Goal: Information Seeking & Learning: Learn about a topic

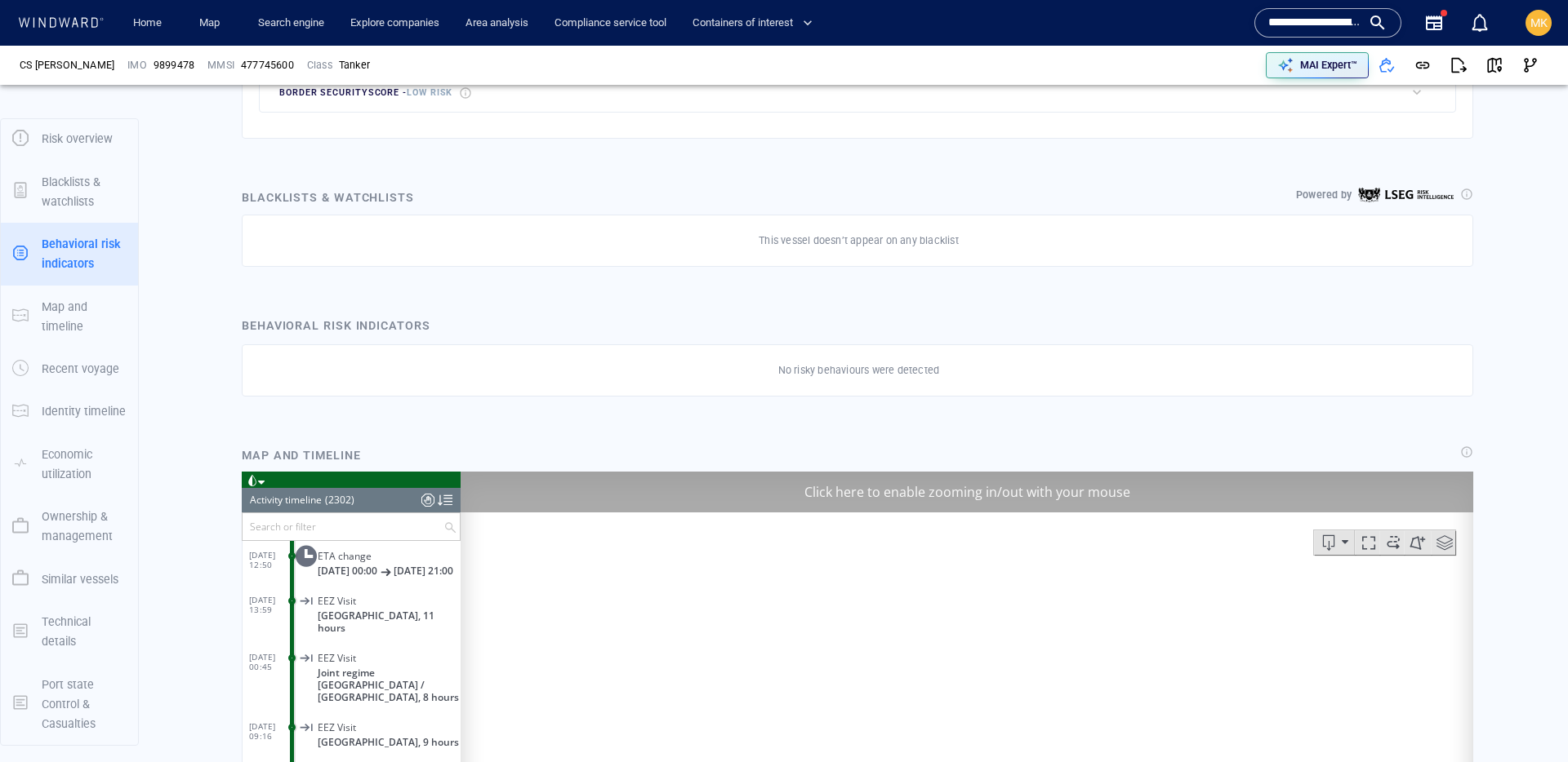
scroll to position [610, 0]
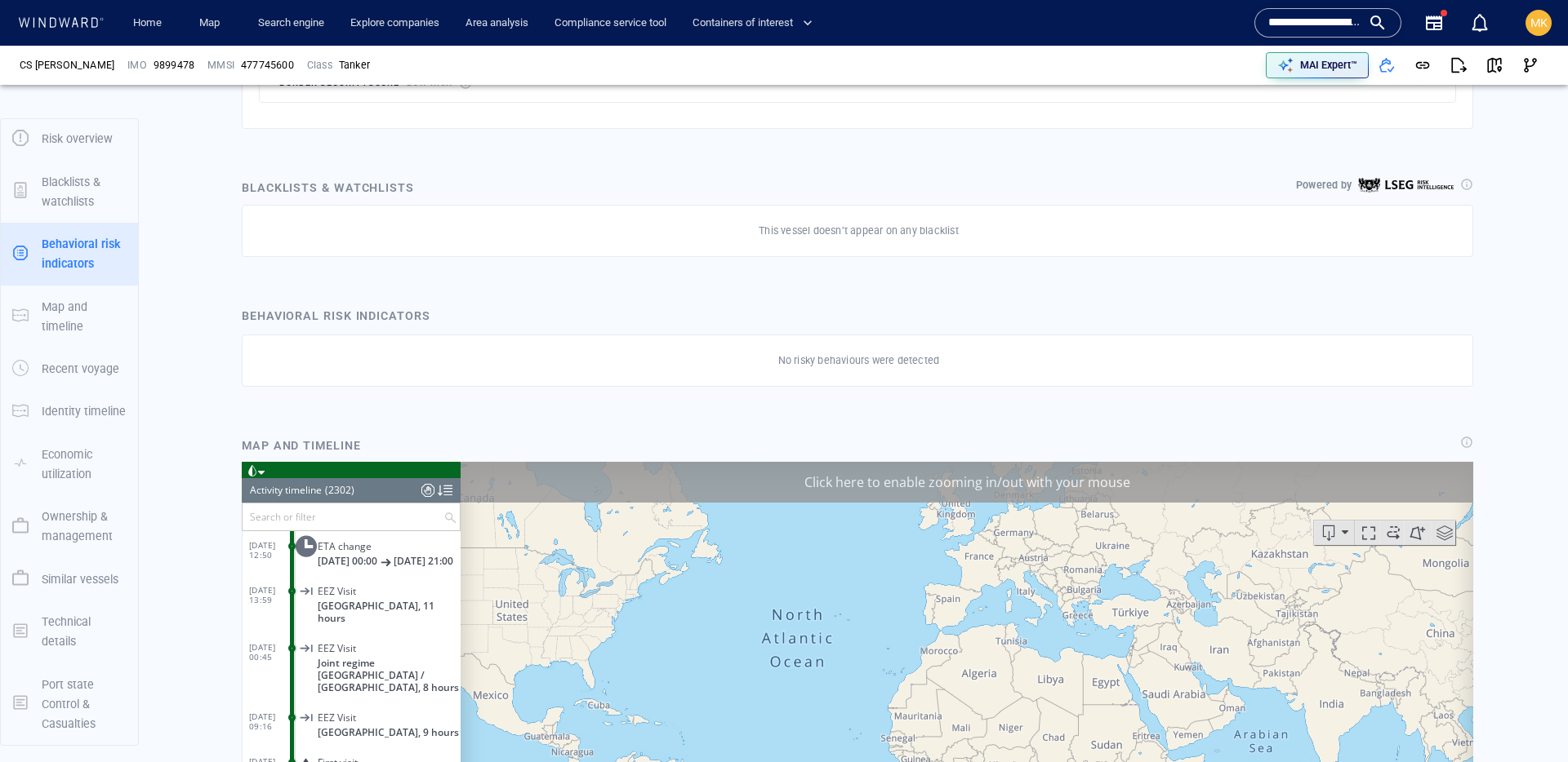
click at [74, 535] on p "Ownership & management" at bounding box center [84, 526] width 85 height 40
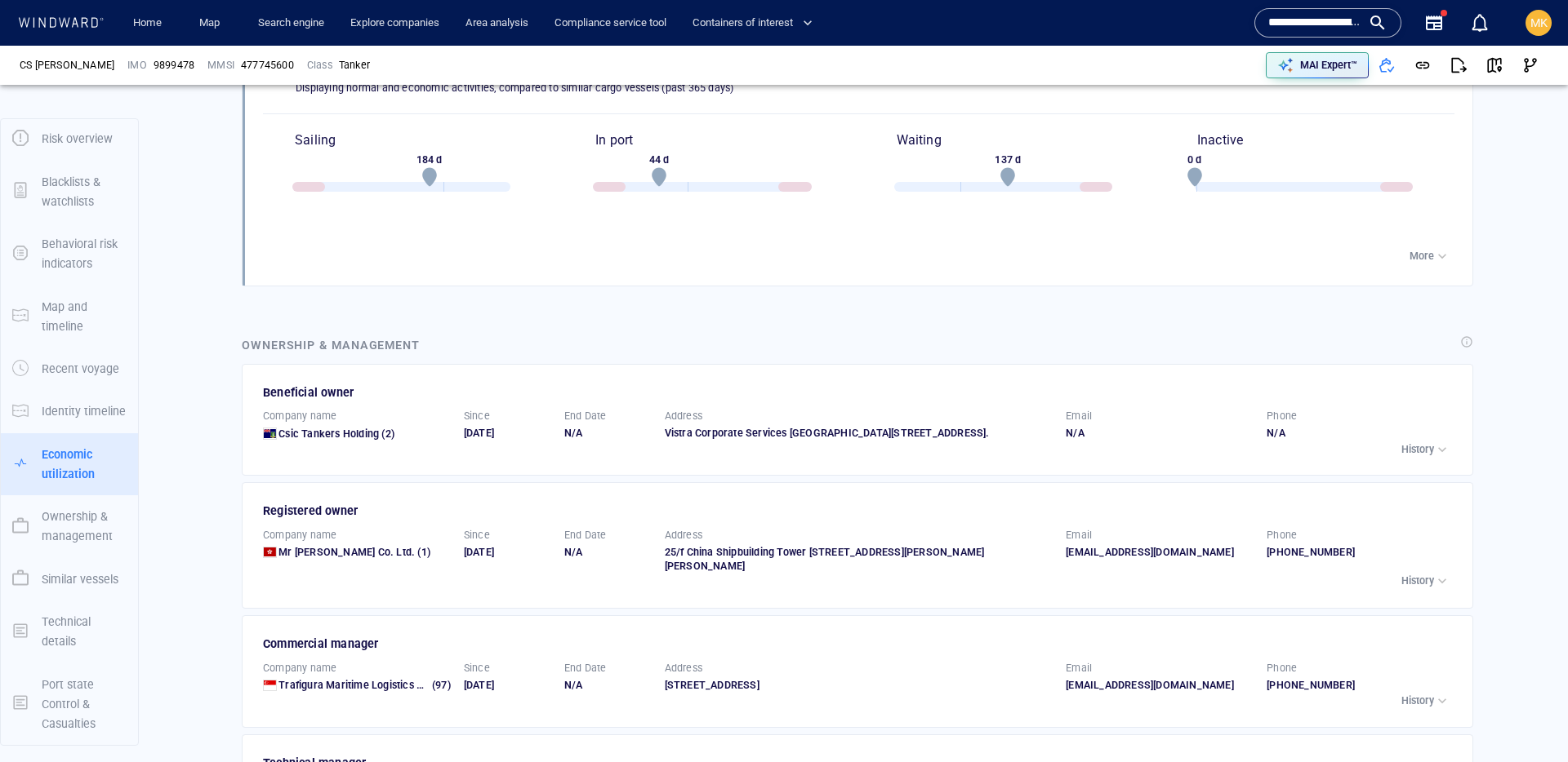
scroll to position [2052, 0]
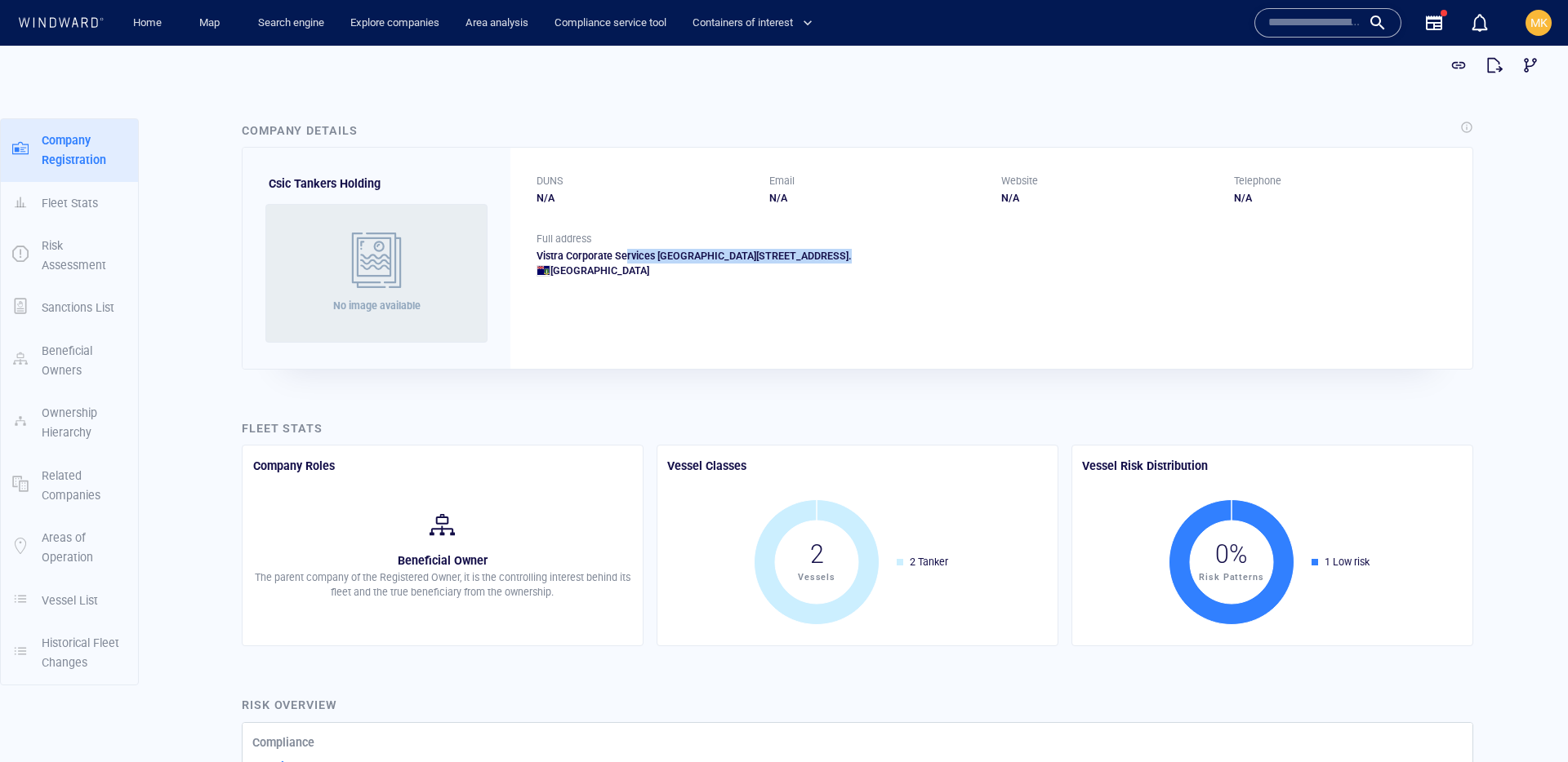
drag, startPoint x: 658, startPoint y: 273, endPoint x: 625, endPoint y: 258, distance: 36.2
click at [625, 258] on div "Vistra Corporate Services Centre, Wickhams Cay 2, Road Town, Tortola, British V…" at bounding box center [991, 263] width 909 height 29
click at [558, 257] on div "Vistra Corporate Services Centre, Wickhams Cay 2, Road Town, Tortola, British V…" at bounding box center [991, 263] width 909 height 29
click at [550, 270] on div "British Virgin Islands" at bounding box center [991, 271] width 909 height 15
drag, startPoint x: 553, startPoint y: 271, endPoint x: 732, endPoint y: 282, distance: 179.3
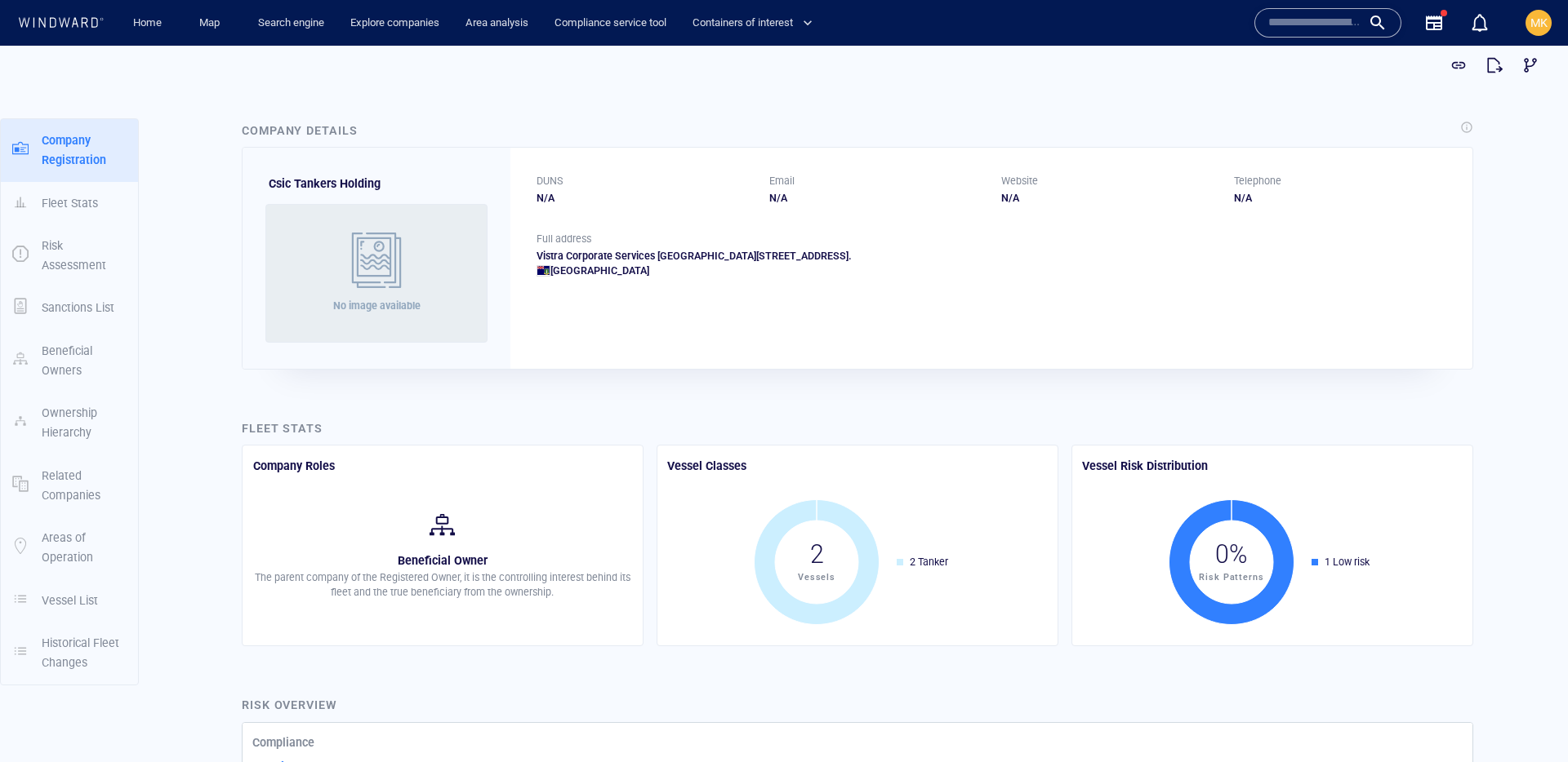
click at [732, 282] on div "Full address Vistra Corporate Services Centre, Wickhams Cay 2, Road Town, Torto…" at bounding box center [991, 268] width 962 height 73
click at [728, 280] on div "Full address Vistra Corporate Services Centre, Wickhams Cay 2, Road Town, Torto…" at bounding box center [991, 268] width 962 height 73
drag, startPoint x: 266, startPoint y: 188, endPoint x: 434, endPoint y: 180, distance: 168.2
click at [434, 180] on div "Csic Tankers Holding No image available" at bounding box center [376, 258] width 268 height 221
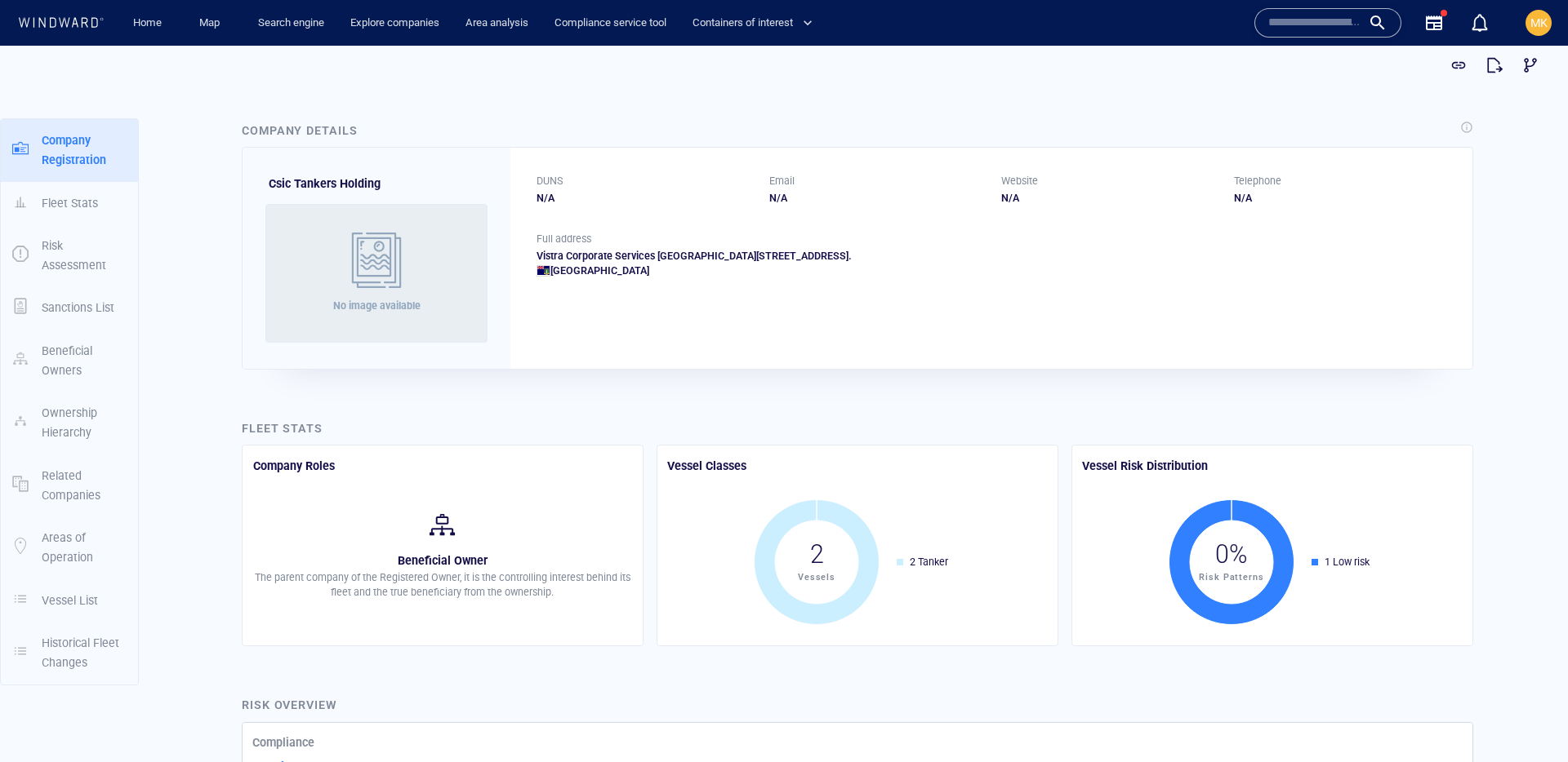
click at [272, 174] on p "Csic Tankers Holding" at bounding box center [324, 184] width 112 height 19
copy span "Csic"
click at [1287, 25] on input "text" at bounding box center [1315, 23] width 93 height 25
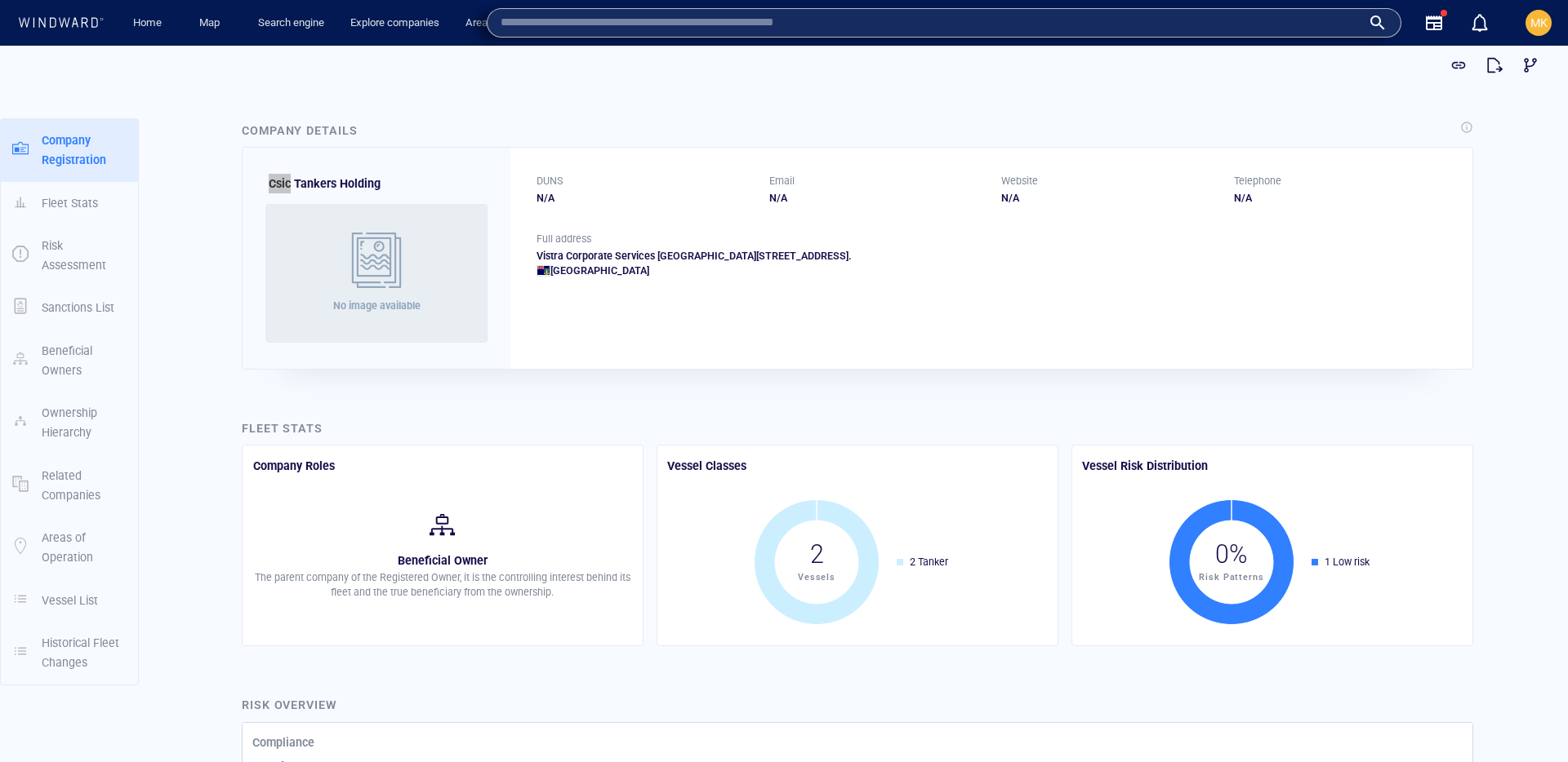
paste input "****"
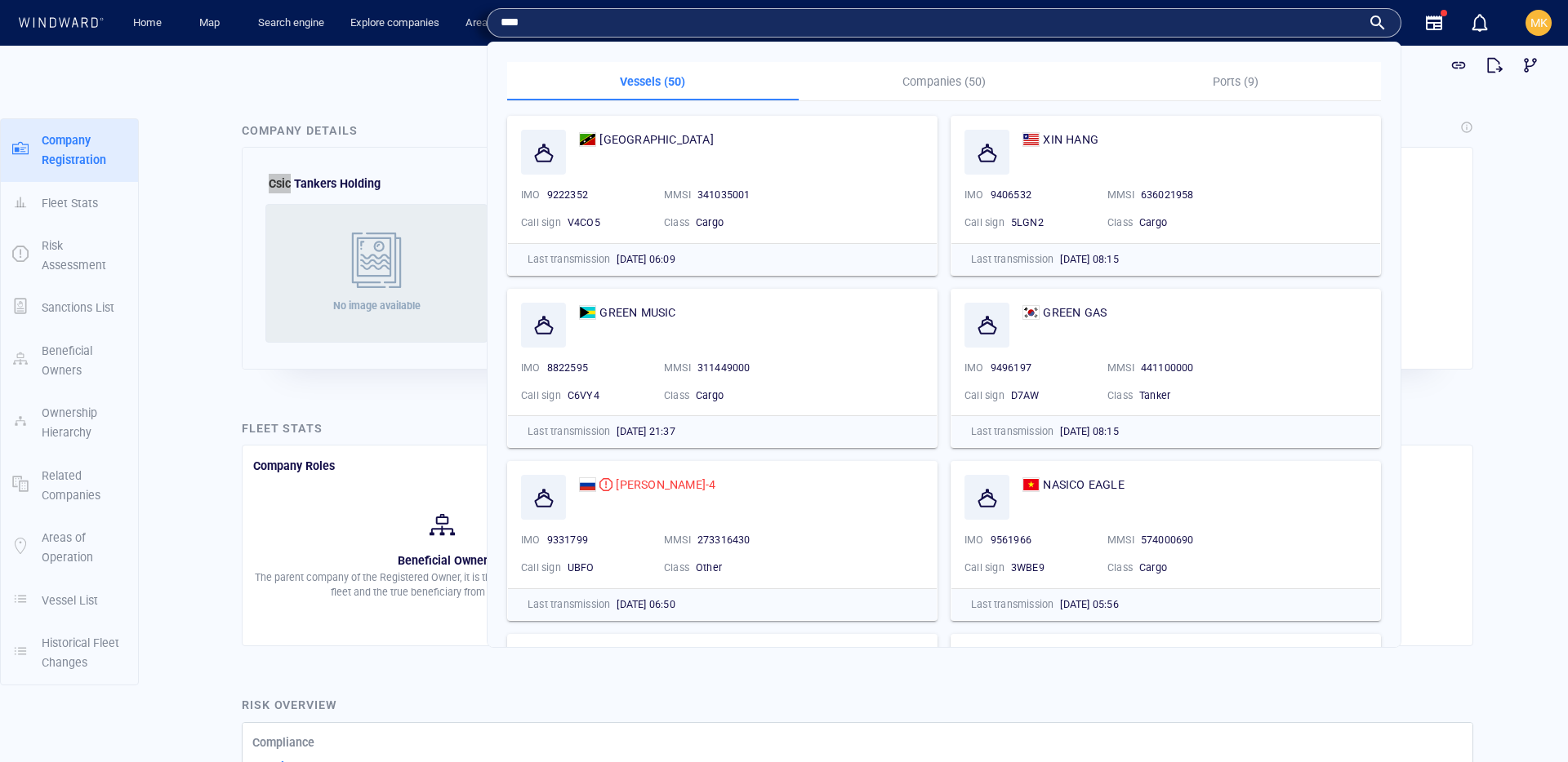
click at [923, 79] on p "Companies (50)" at bounding box center [944, 82] width 272 height 19
click at [949, 81] on p "Companies (50)" at bounding box center [944, 82] width 272 height 19
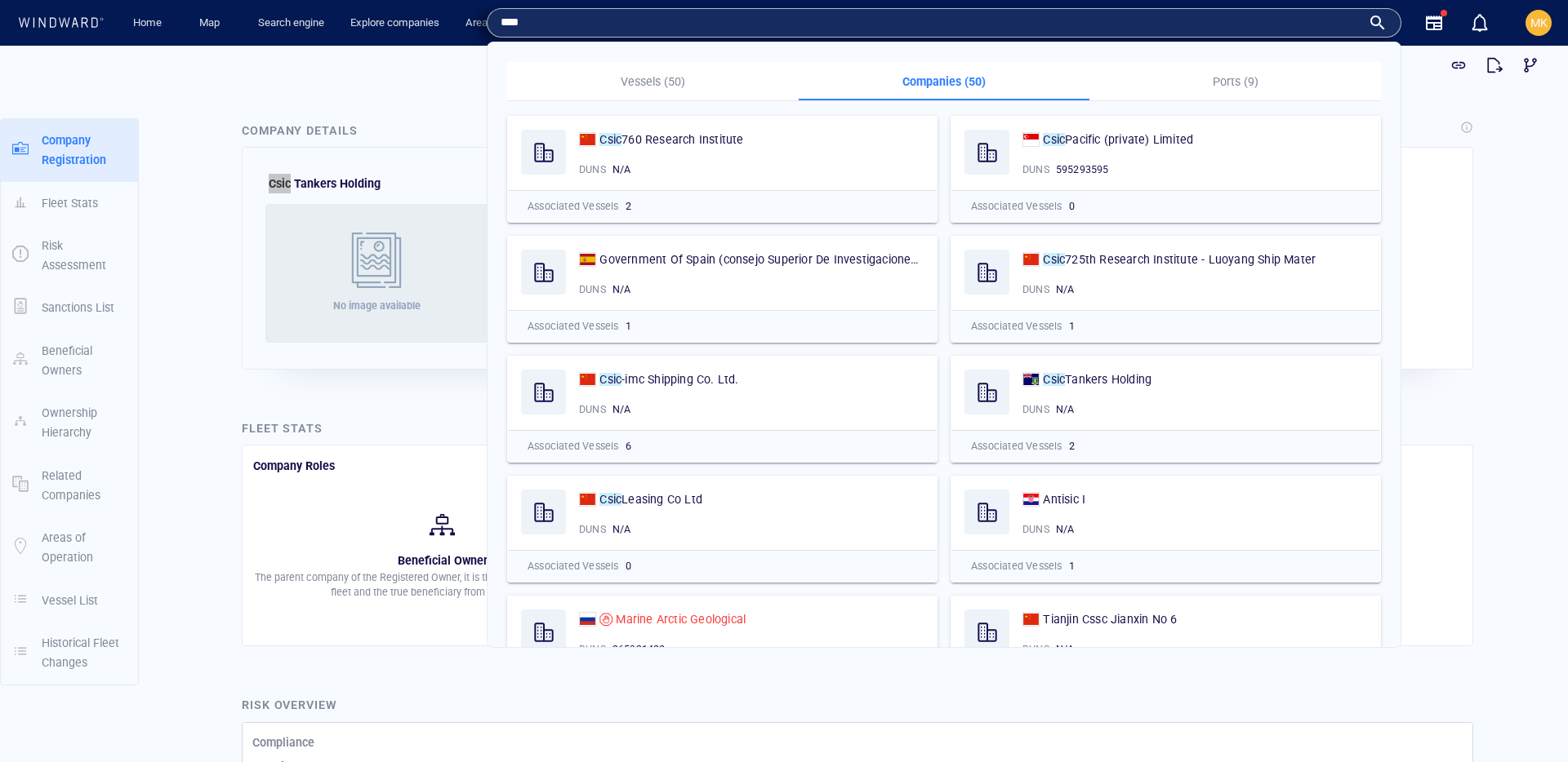
click at [517, 25] on input "****" at bounding box center [930, 23] width 861 height 25
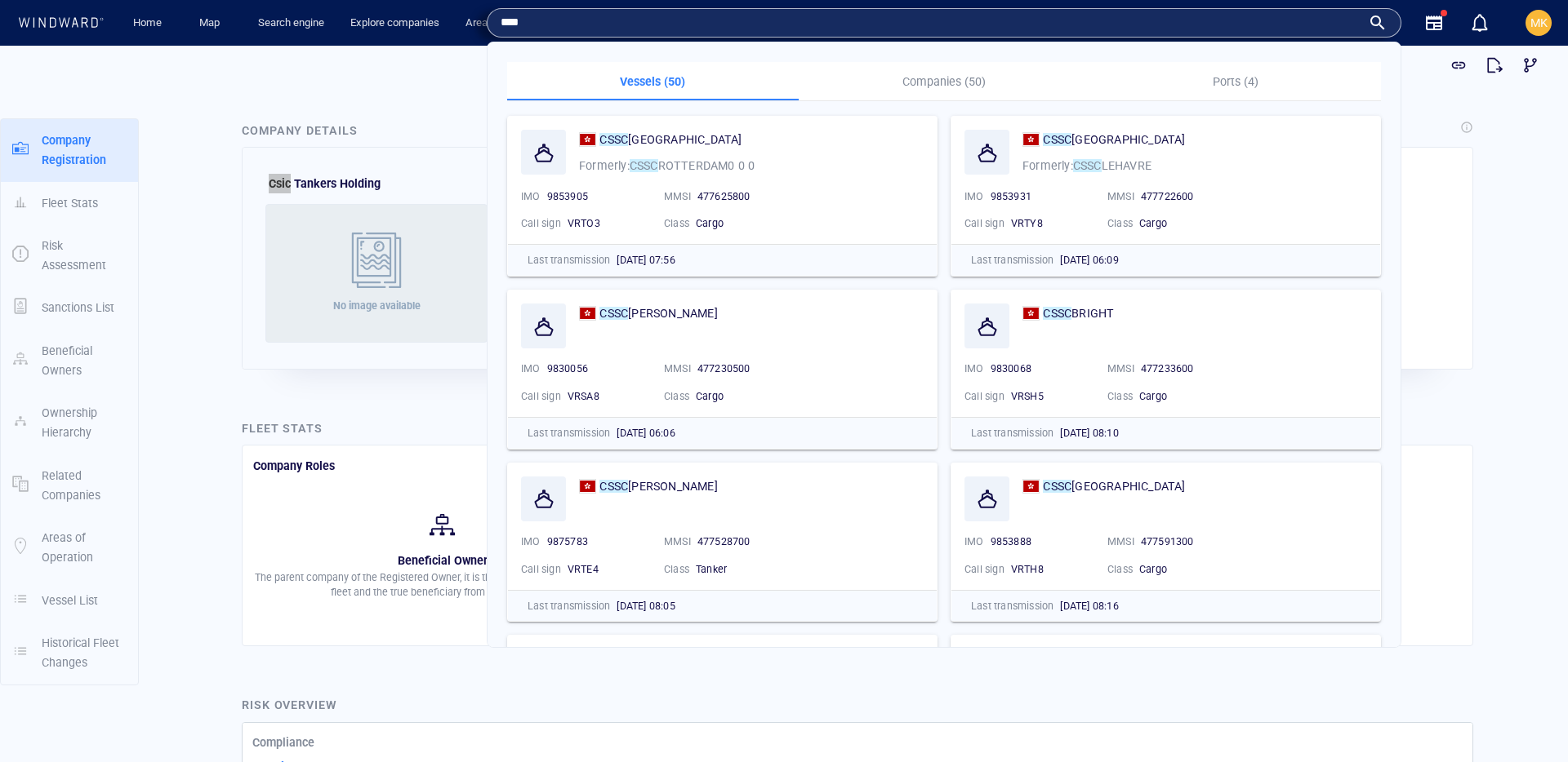
type input "****"
click at [930, 72] on p "Companies (50)" at bounding box center [944, 82] width 272 height 19
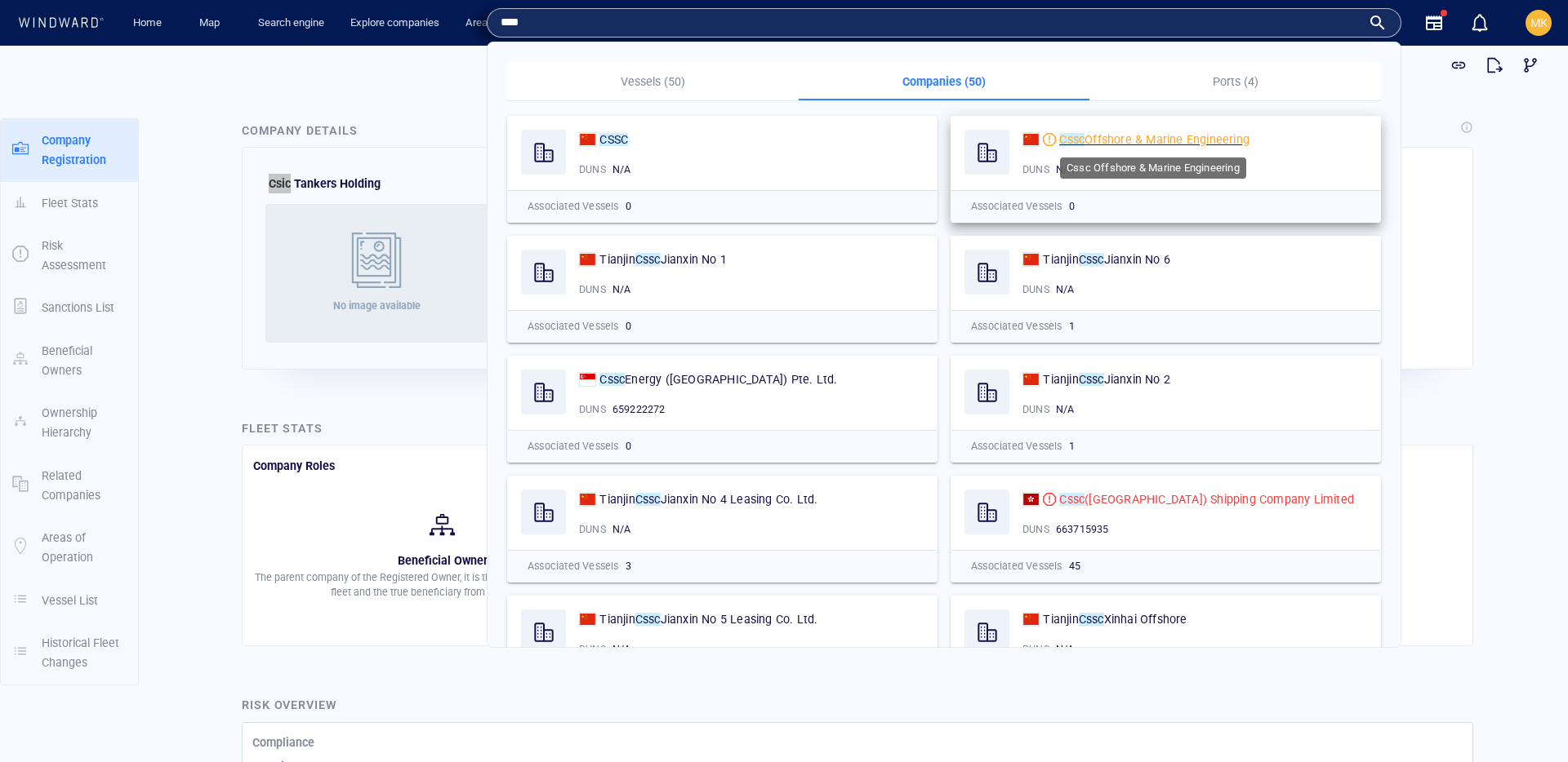
click at [1175, 141] on span "Offshore & Marine Engineering" at bounding box center [1167, 139] width 165 height 13
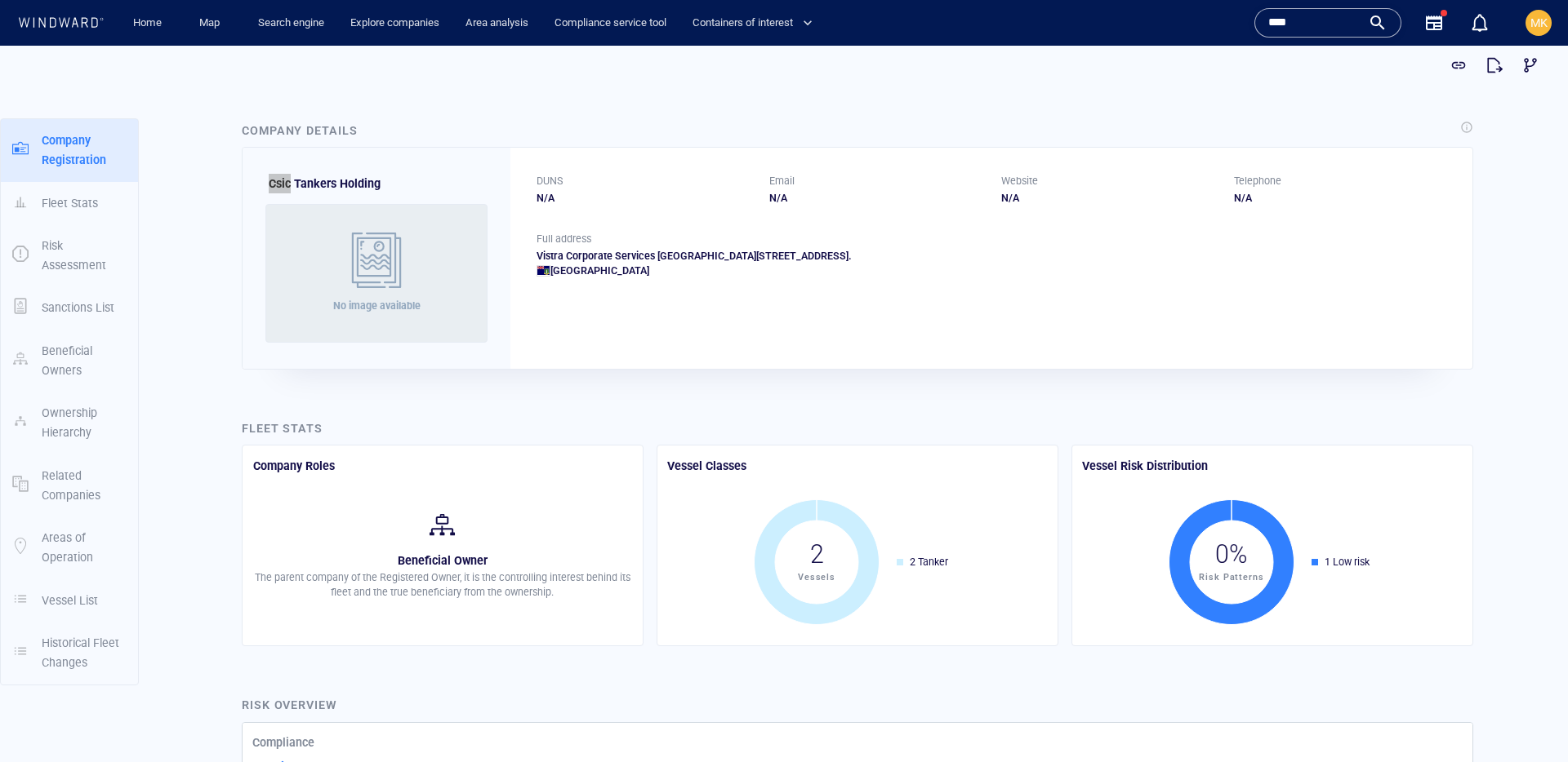
click at [1324, 24] on input "****" at bounding box center [1315, 23] width 93 height 25
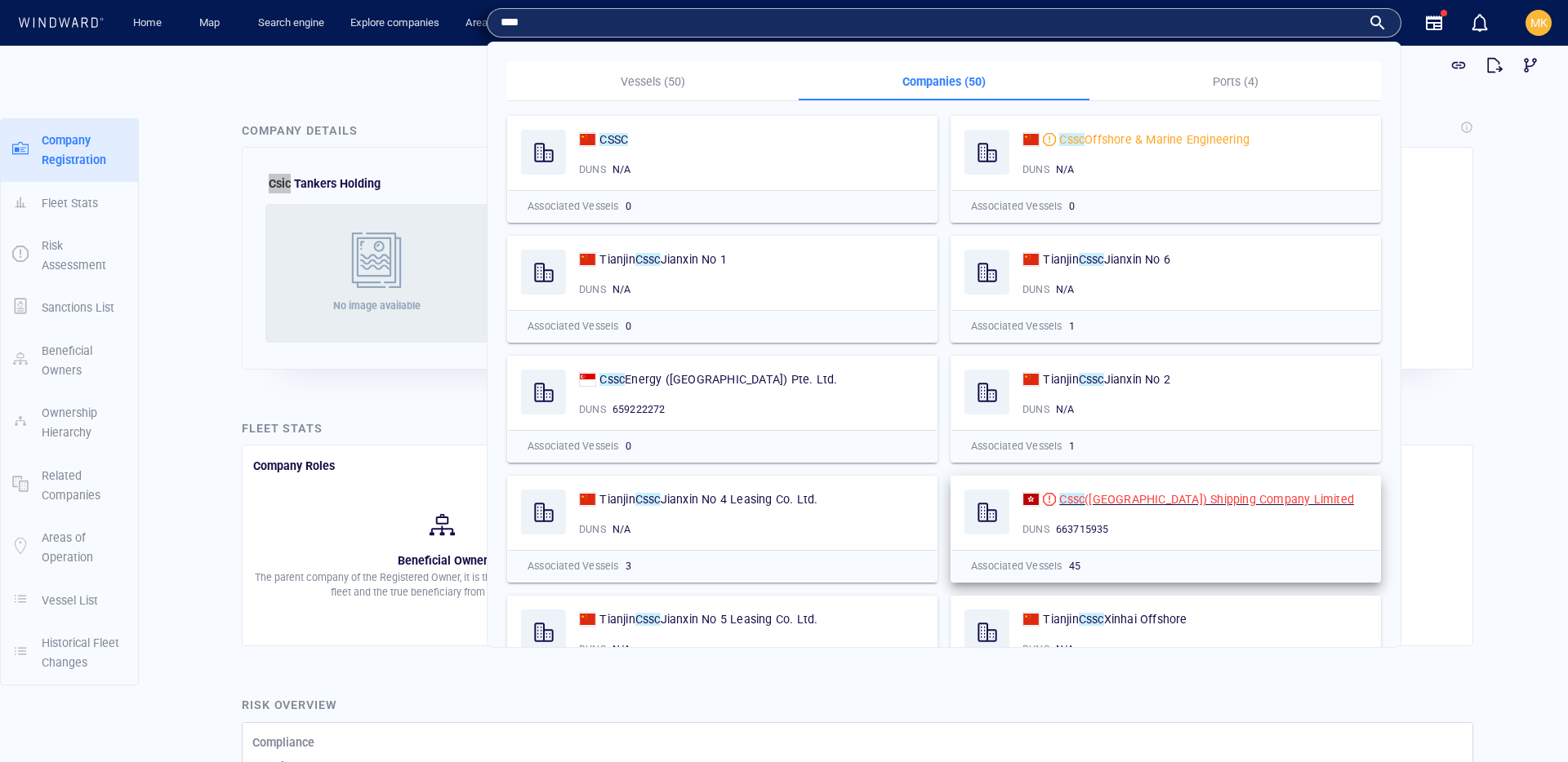
click at [1162, 500] on span "(hong Kong) Shipping Company Limited" at bounding box center [1219, 499] width 269 height 13
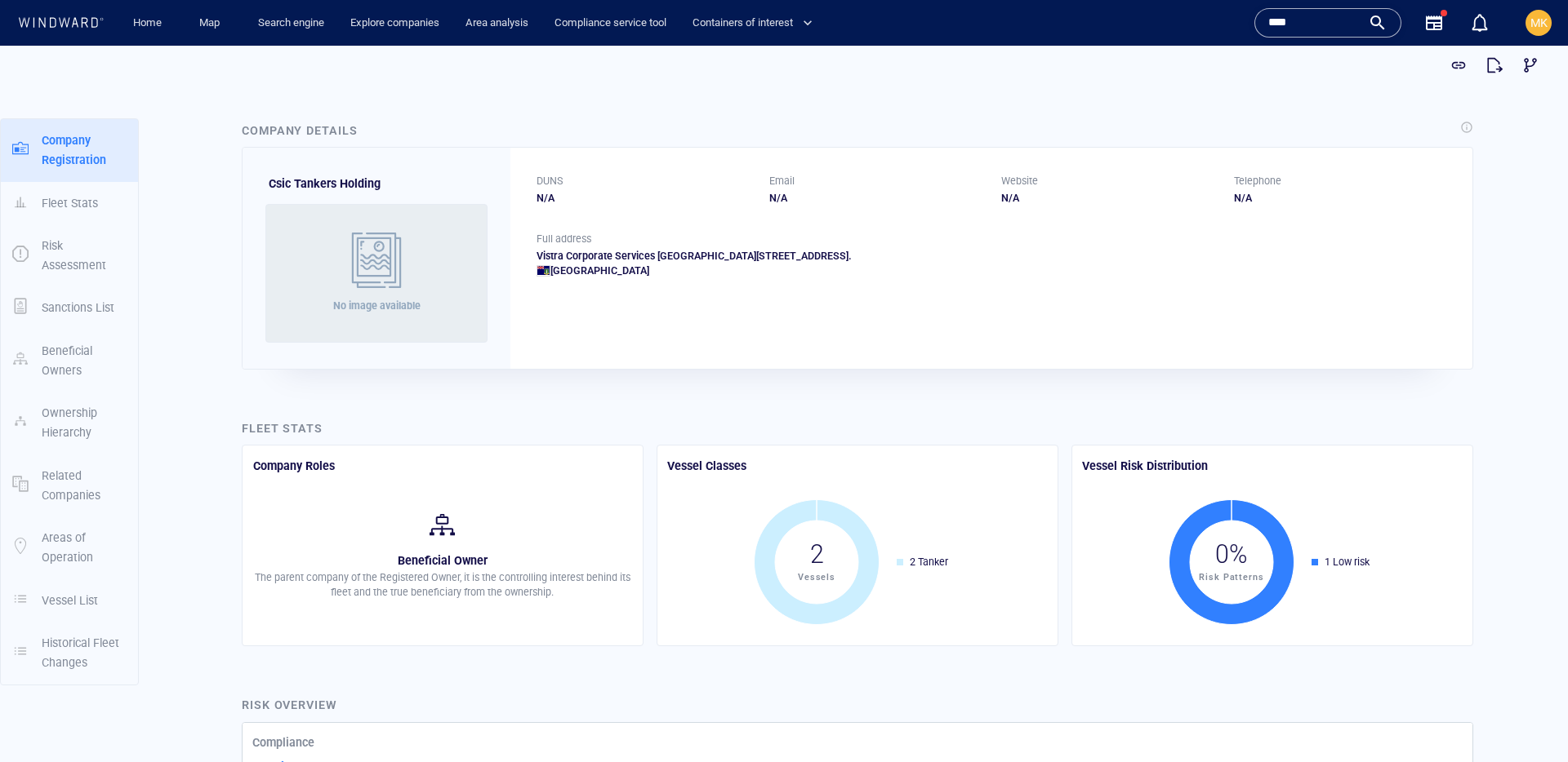
click at [266, 186] on div "Csic Tankers Holding No image available" at bounding box center [376, 258] width 268 height 221
copy div "Csic Tankers Holding"
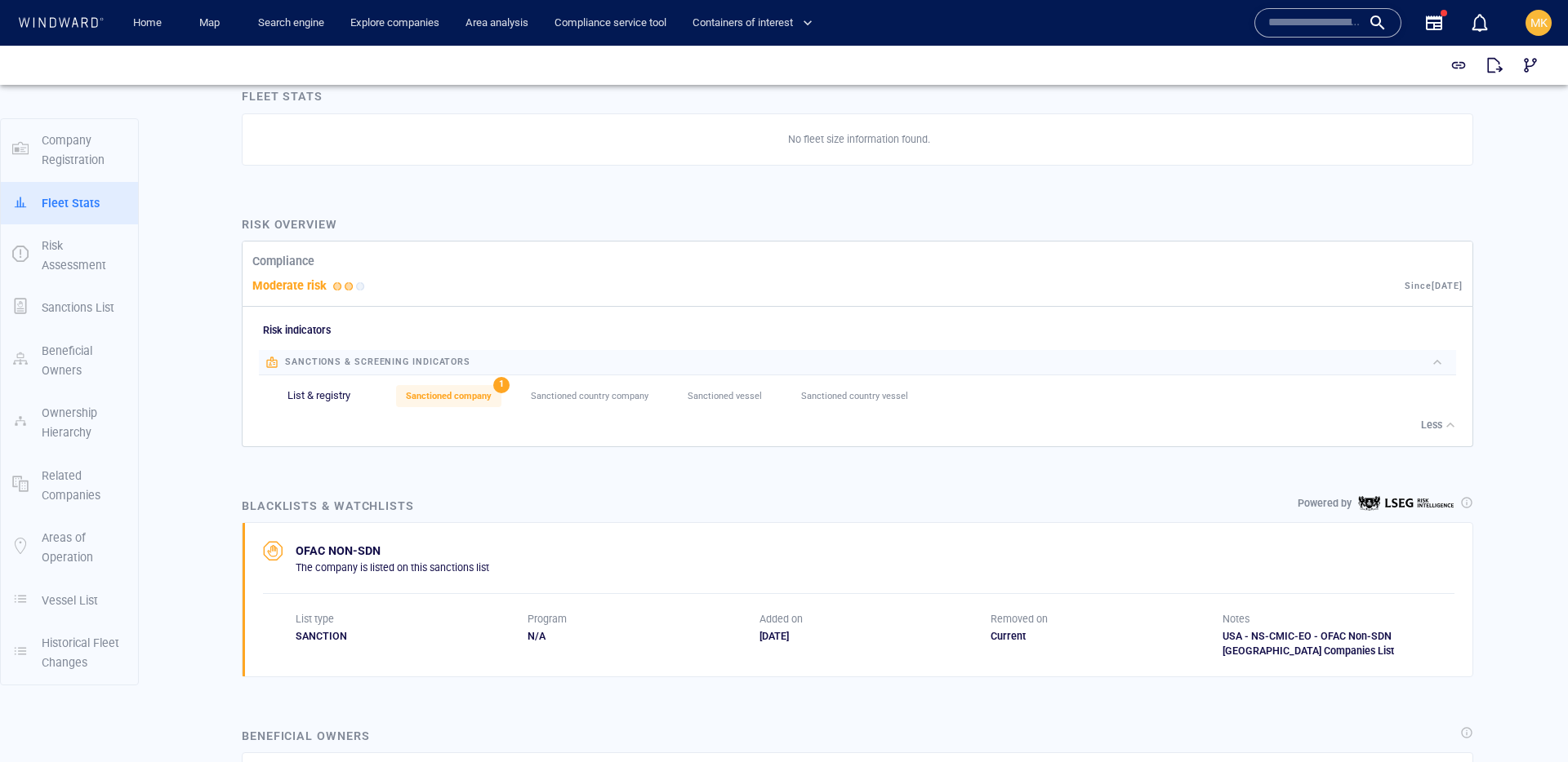
scroll to position [604, 0]
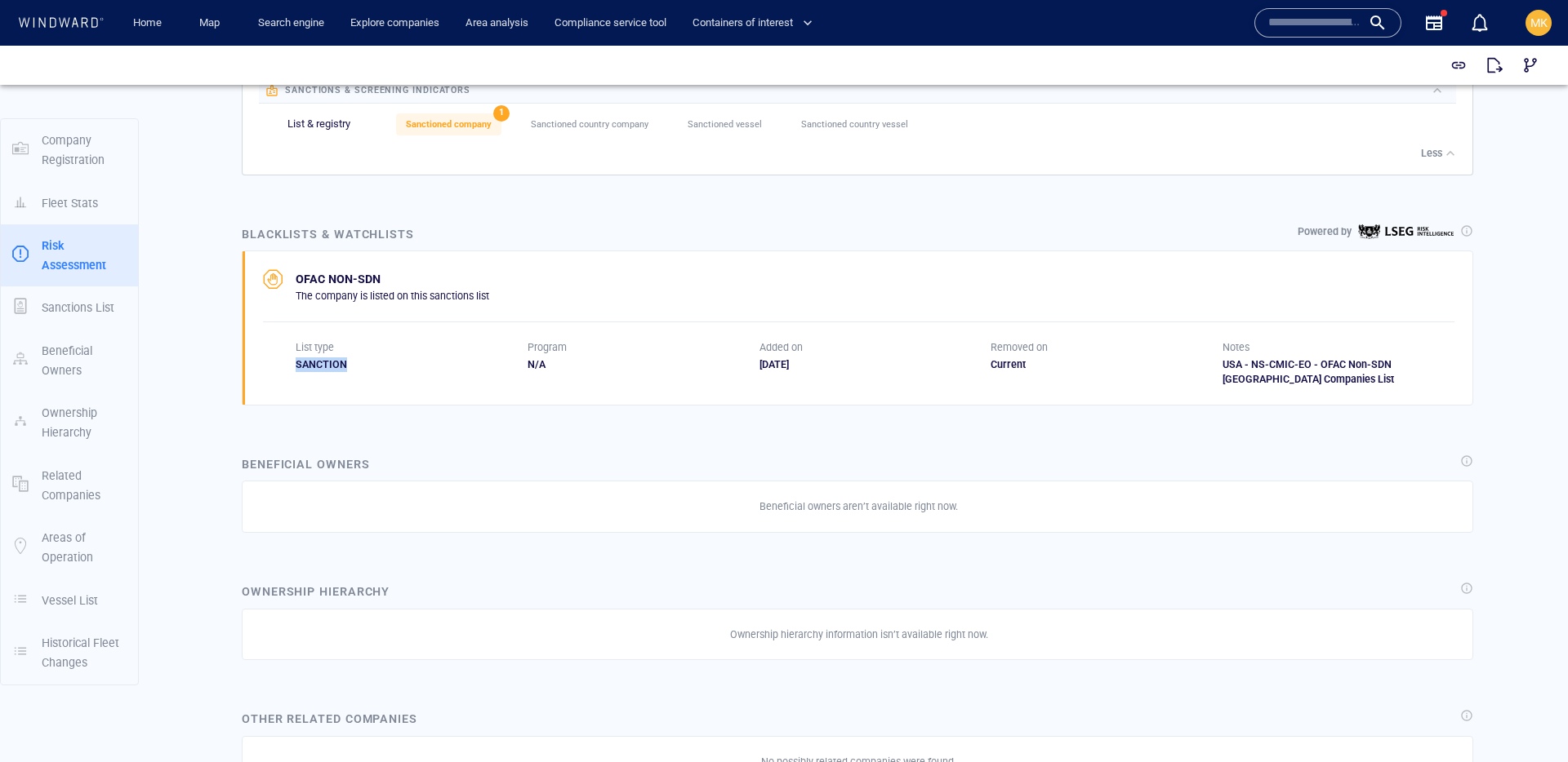
drag, startPoint x: 291, startPoint y: 371, endPoint x: 510, endPoint y: 329, distance: 223.0
click at [441, 375] on div "List type SANCTION Program N/A Added on 01/06/2021 Removed on Current Notes USA…" at bounding box center [858, 363] width 1192 height 47
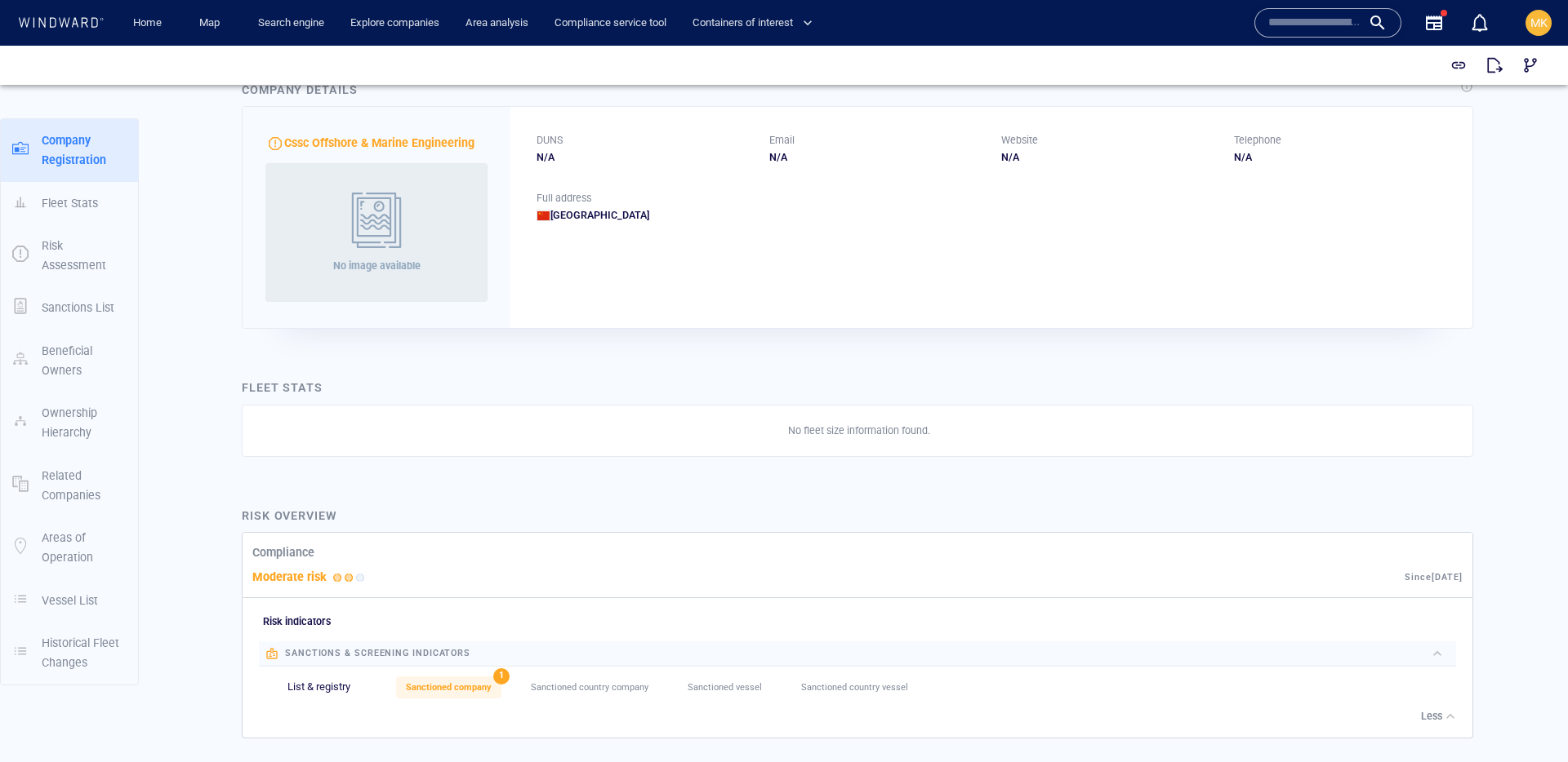
scroll to position [0, 0]
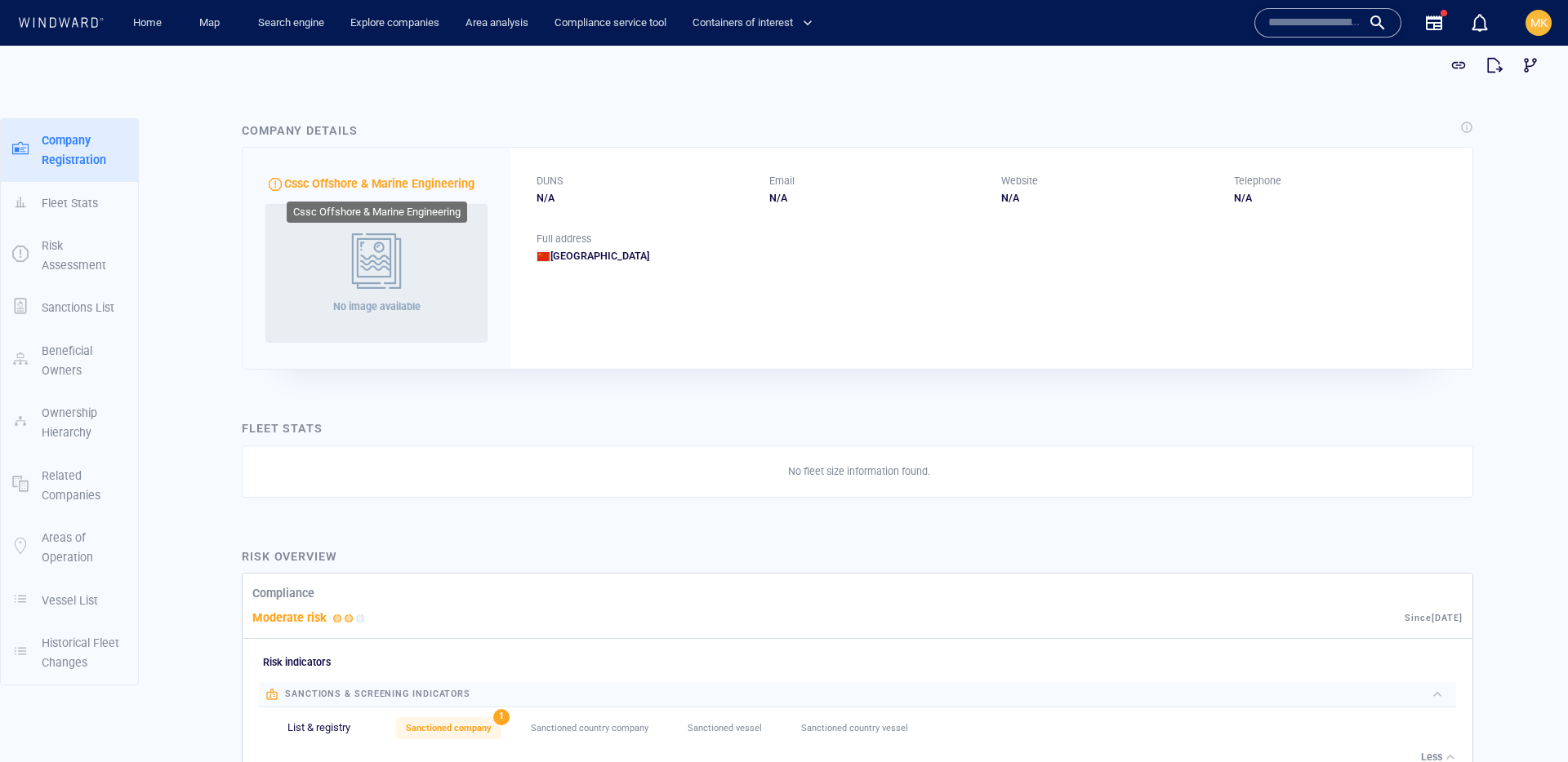
click at [438, 188] on span "Cssc Offshore & Marine Engineering" at bounding box center [379, 183] width 190 height 13
drag, startPoint x: 304, startPoint y: 178, endPoint x: 587, endPoint y: 169, distance: 283.1
click at [588, 167] on div "Cssc Offshore & Marine Engineering No image available DUNS N/A Email N/A Websit…" at bounding box center [857, 258] width 1231 height 222
drag, startPoint x: 527, startPoint y: 200, endPoint x: 1171, endPoint y: 208, distance: 644.0
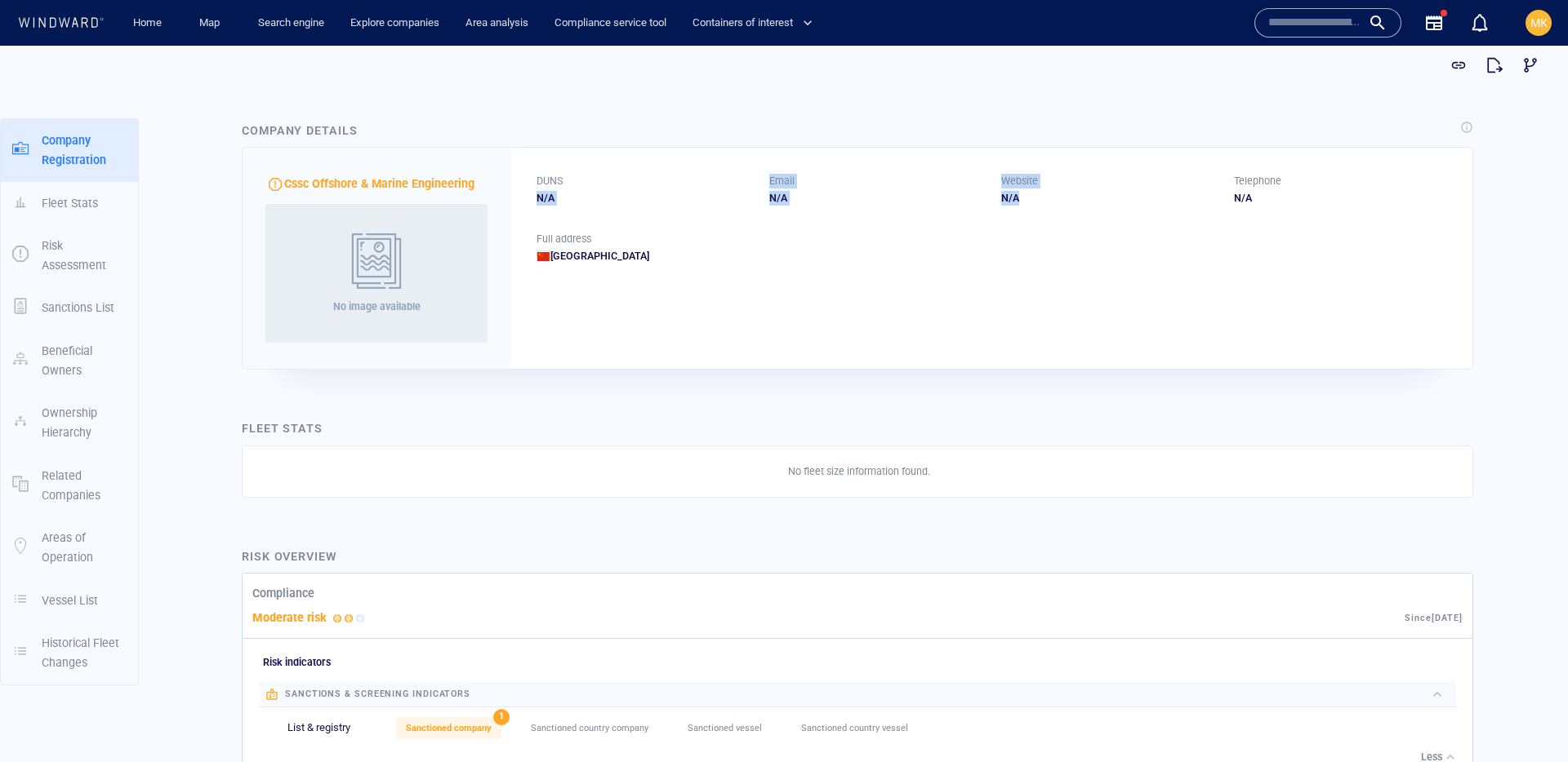
click at [1170, 208] on div "DUNS N/A Email N/A Website N/A Telephone N/A" at bounding box center [991, 190] width 962 height 84
click at [1171, 208] on div "DUNS N/A Email N/A Website N/A Telephone N/A" at bounding box center [991, 190] width 962 height 84
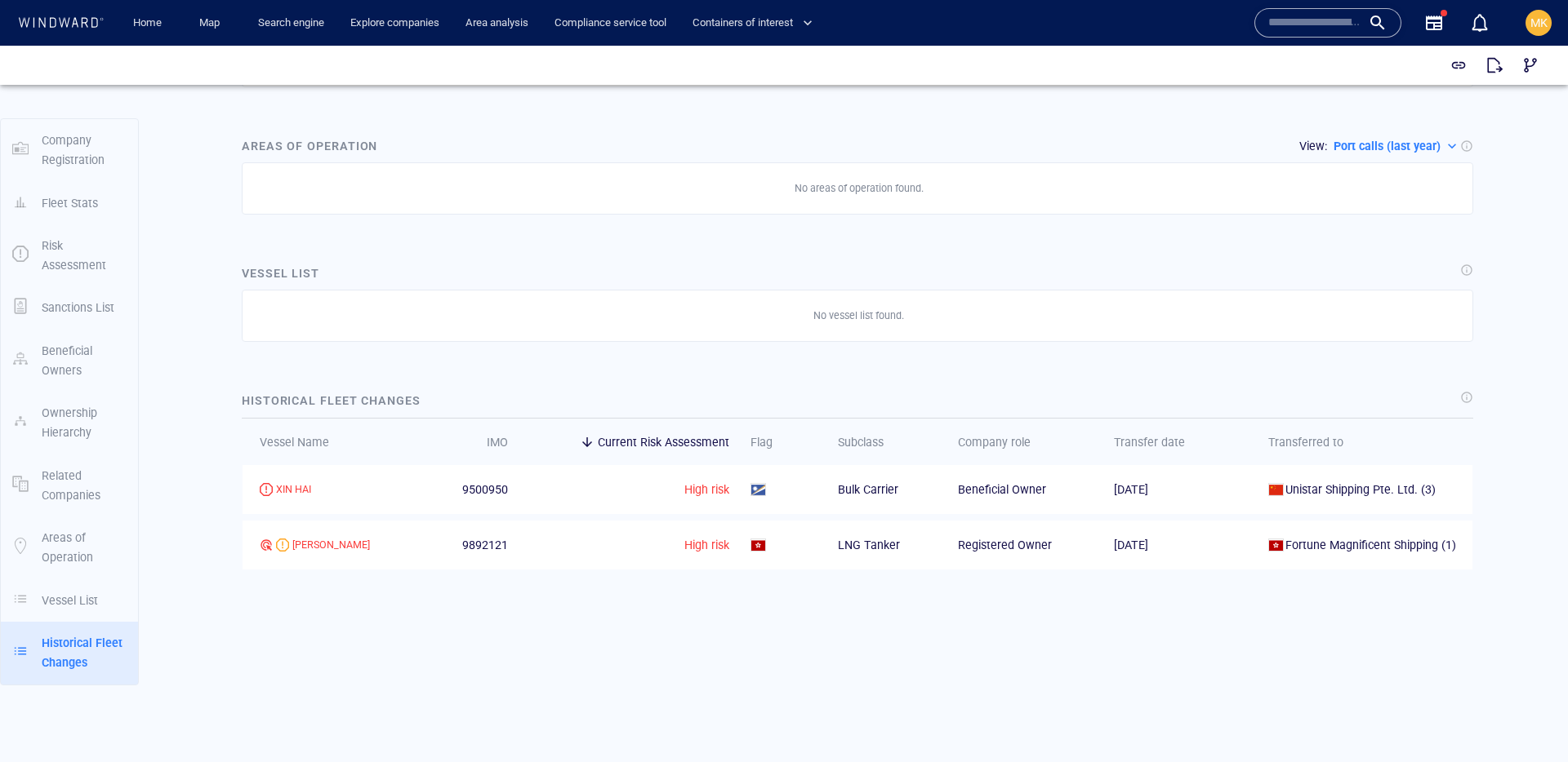
scroll to position [1304, 0]
drag, startPoint x: 505, startPoint y: 301, endPoint x: 1033, endPoint y: 308, distance: 528.0
click at [1033, 308] on div "No vessel list found." at bounding box center [857, 316] width 1231 height 52
drag, startPoint x: 960, startPoint y: 329, endPoint x: 552, endPoint y: 314, distance: 408.3
click at [552, 314] on div "No vessel list found." at bounding box center [858, 316] width 1198 height 21
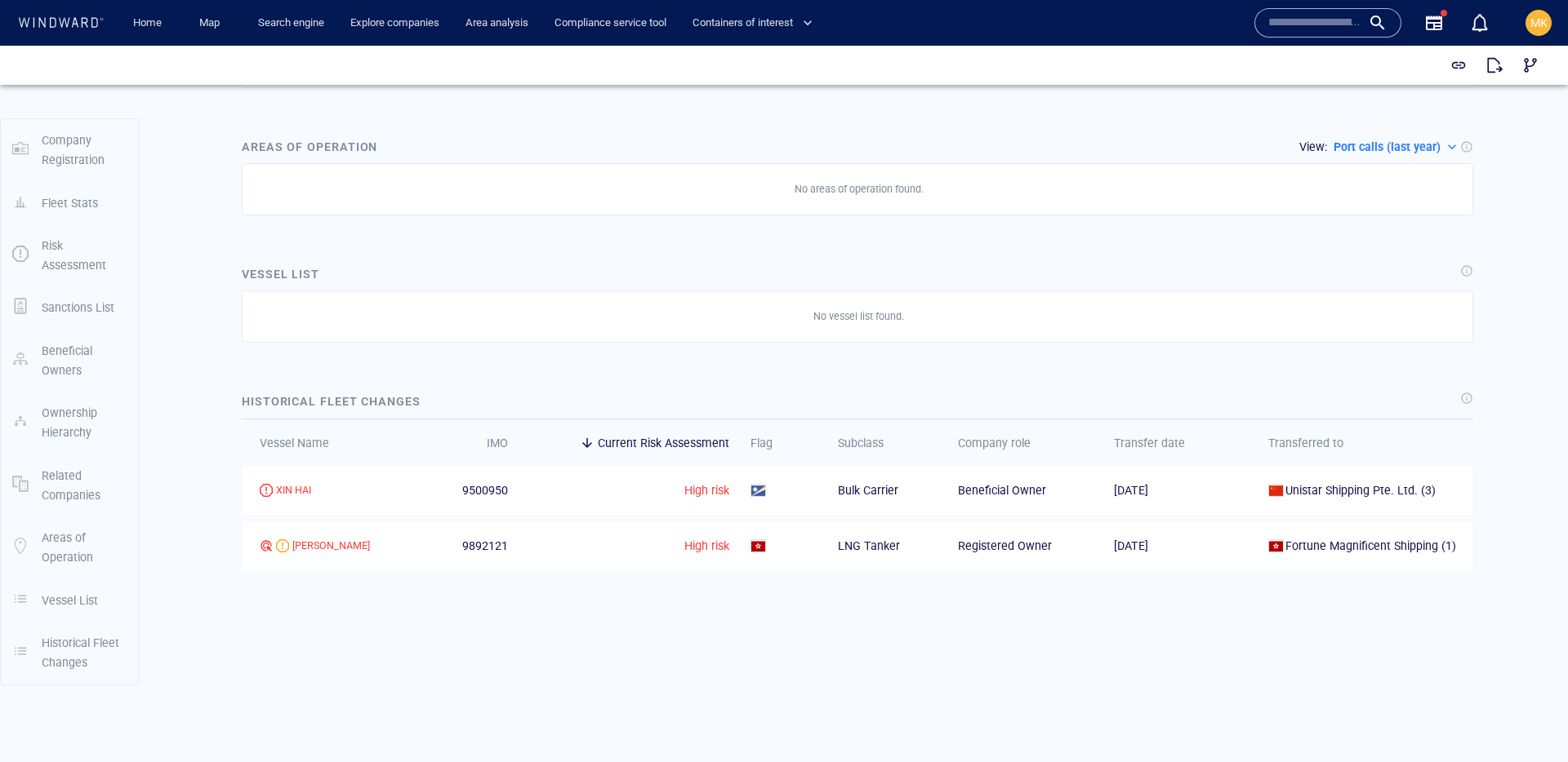
drag, startPoint x: 712, startPoint y: 326, endPoint x: 726, endPoint y: 324, distance: 14.1
click at [715, 327] on div "No vessel list found." at bounding box center [857, 316] width 1231 height 52
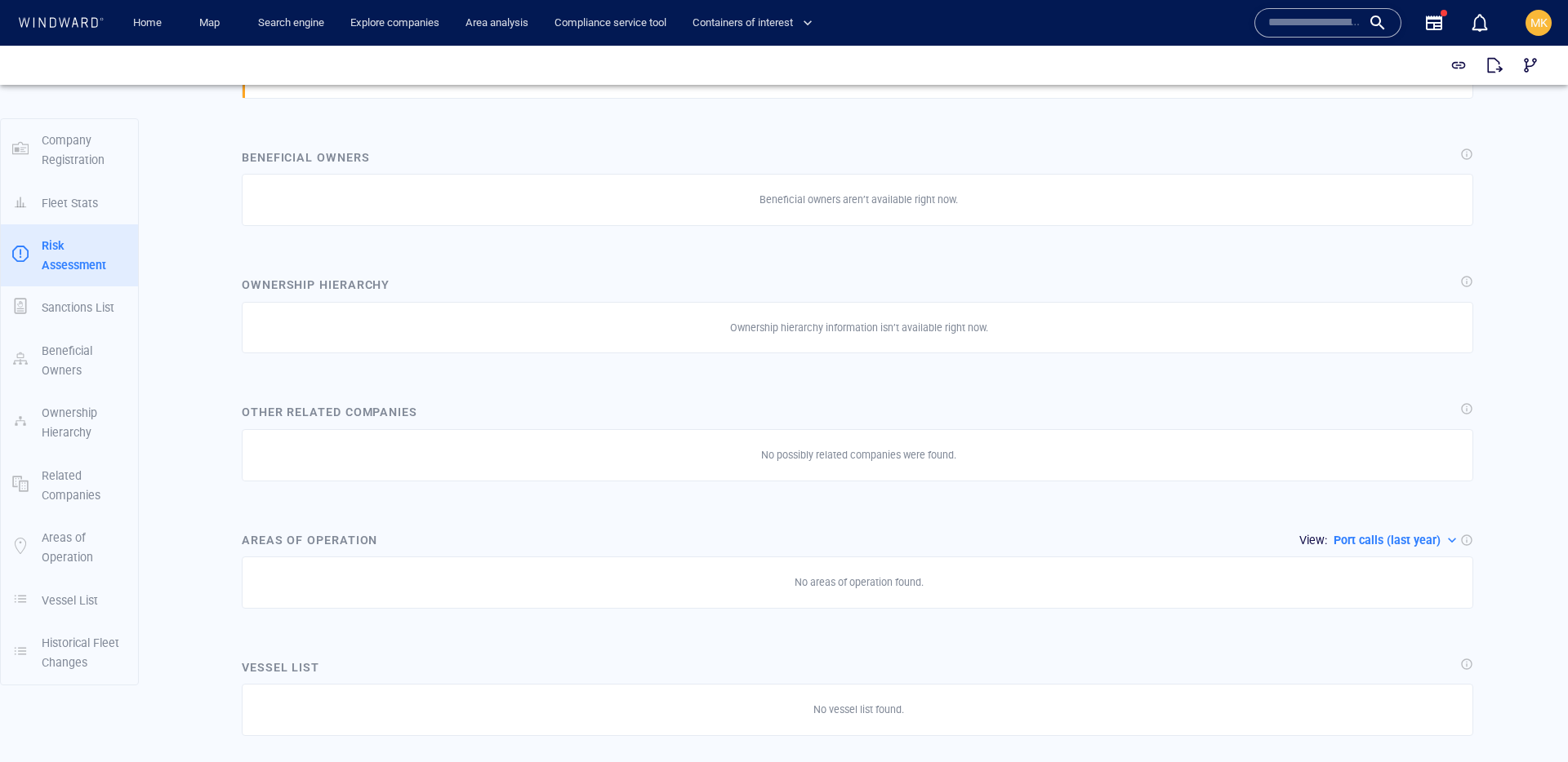
scroll to position [0, 0]
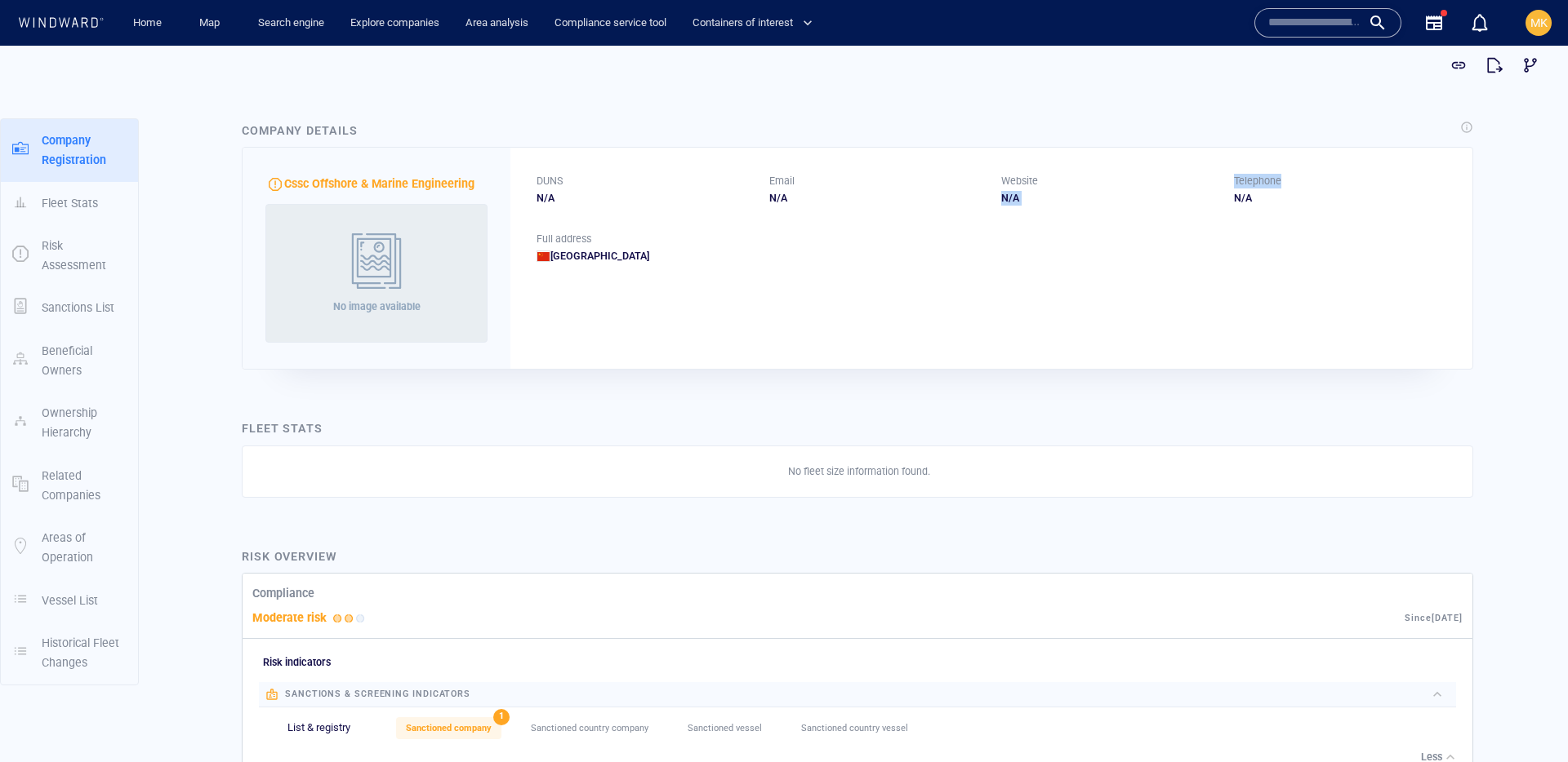
drag, startPoint x: 1243, startPoint y: 185, endPoint x: 1353, endPoint y: 188, distance: 110.0
click at [1353, 188] on div "DUNS N/A Email N/A Website N/A Telephone N/A" at bounding box center [991, 190] width 962 height 84
click at [1353, 188] on div "Telephone" at bounding box center [1340, 181] width 220 height 21
drag, startPoint x: 1277, startPoint y: 198, endPoint x: 1230, endPoint y: 183, distance: 49.3
click at [1234, 183] on div "Telephone N/A" at bounding box center [1340, 190] width 213 height 32
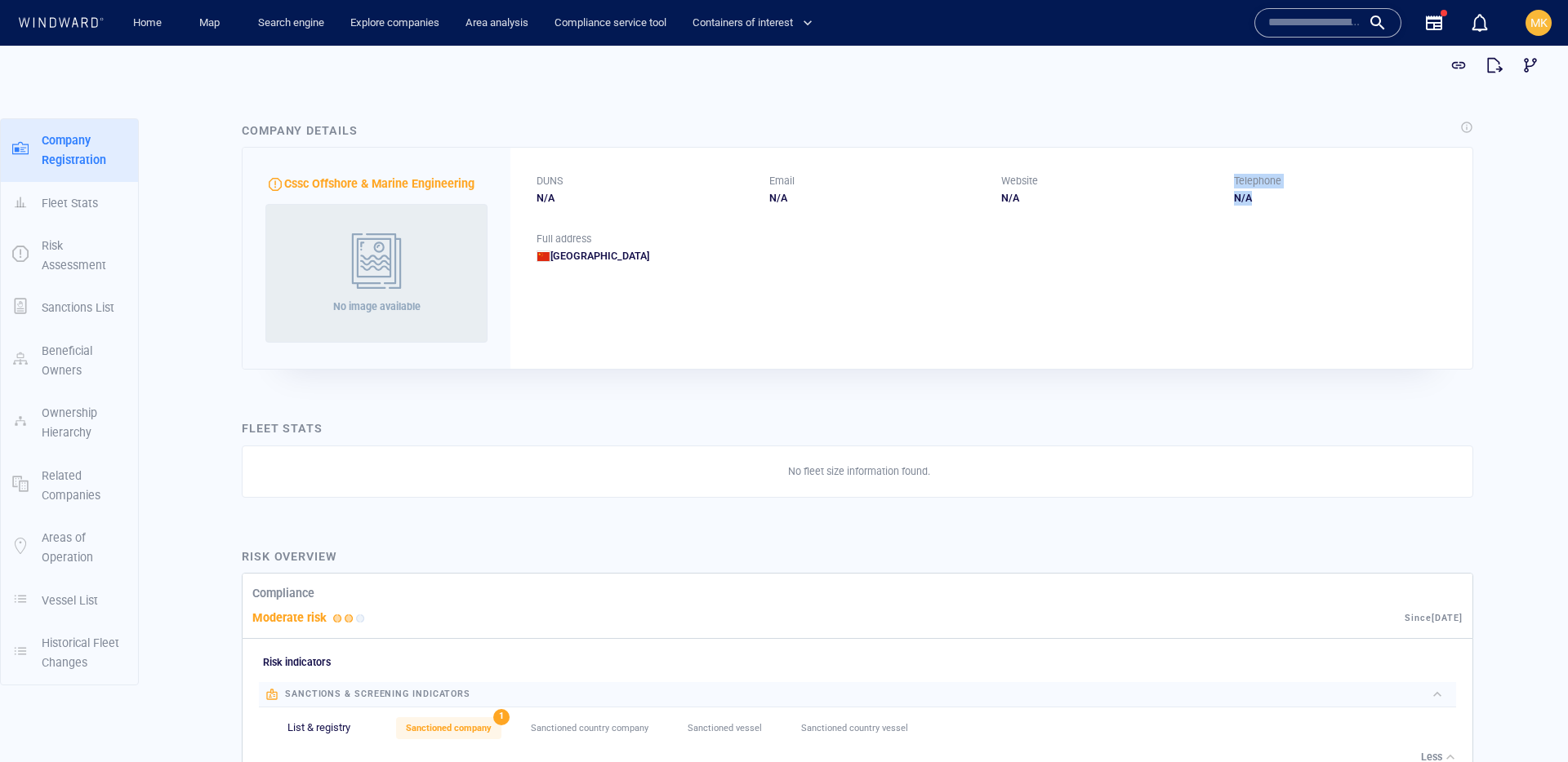
click at [1230, 183] on div "Telephone" at bounding box center [1257, 181] width 54 height 21
drag, startPoint x: 1230, startPoint y: 183, endPoint x: 1261, endPoint y: 211, distance: 41.8
click at [1261, 211] on div "DUNS N/A Email N/A Website N/A Telephone N/A" at bounding box center [991, 190] width 962 height 84
click at [1265, 211] on div "DUNS N/A Email N/A Website N/A Telephone N/A" at bounding box center [991, 190] width 962 height 84
click at [952, 371] on div "Cssc Offshore & Marine Engineering No image available DUNS N/A Email N/A Websit…" at bounding box center [857, 258] width 1238 height 229
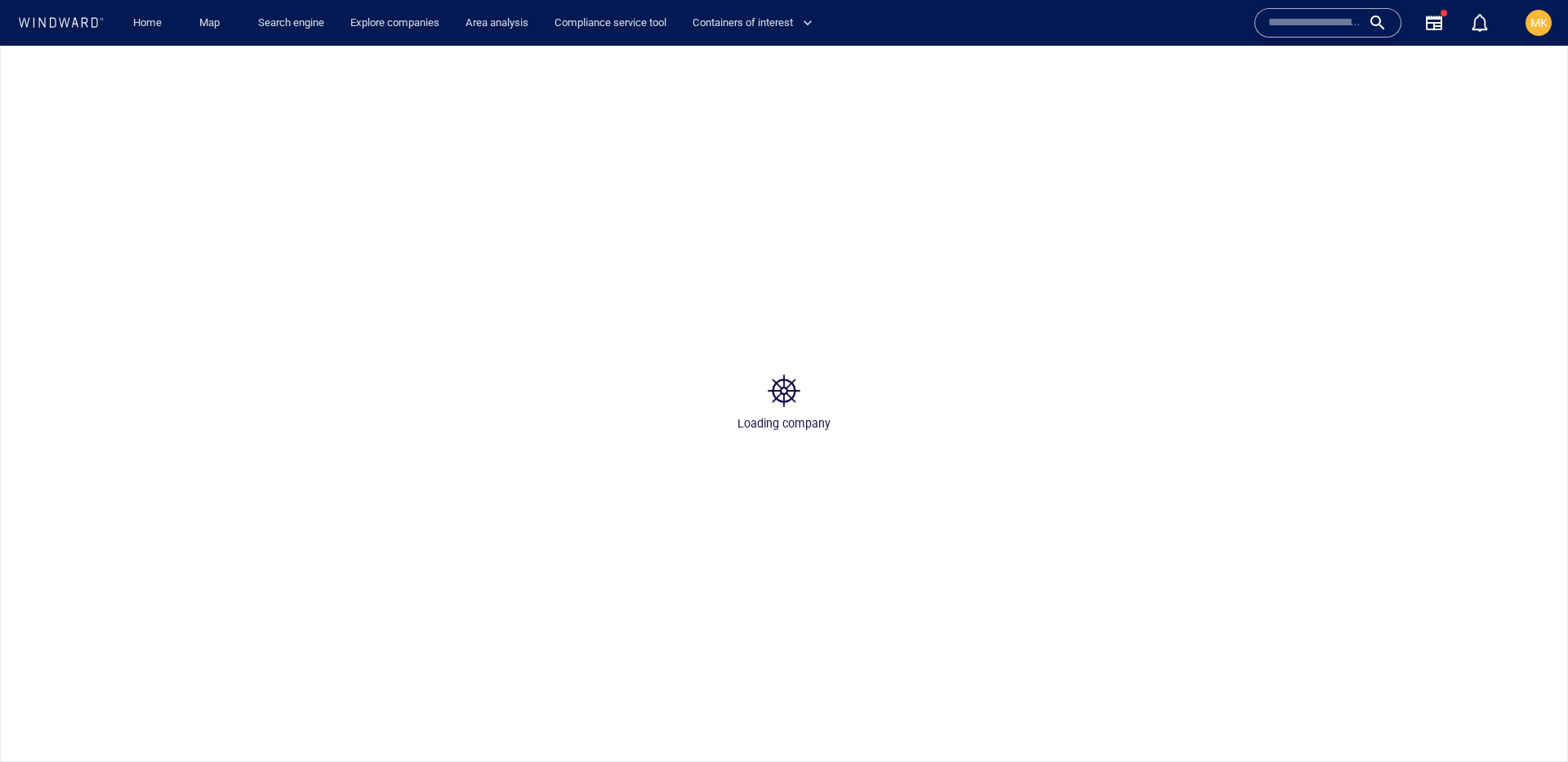
click at [944, 347] on div "Loading company" at bounding box center [784, 403] width 1568 height 716
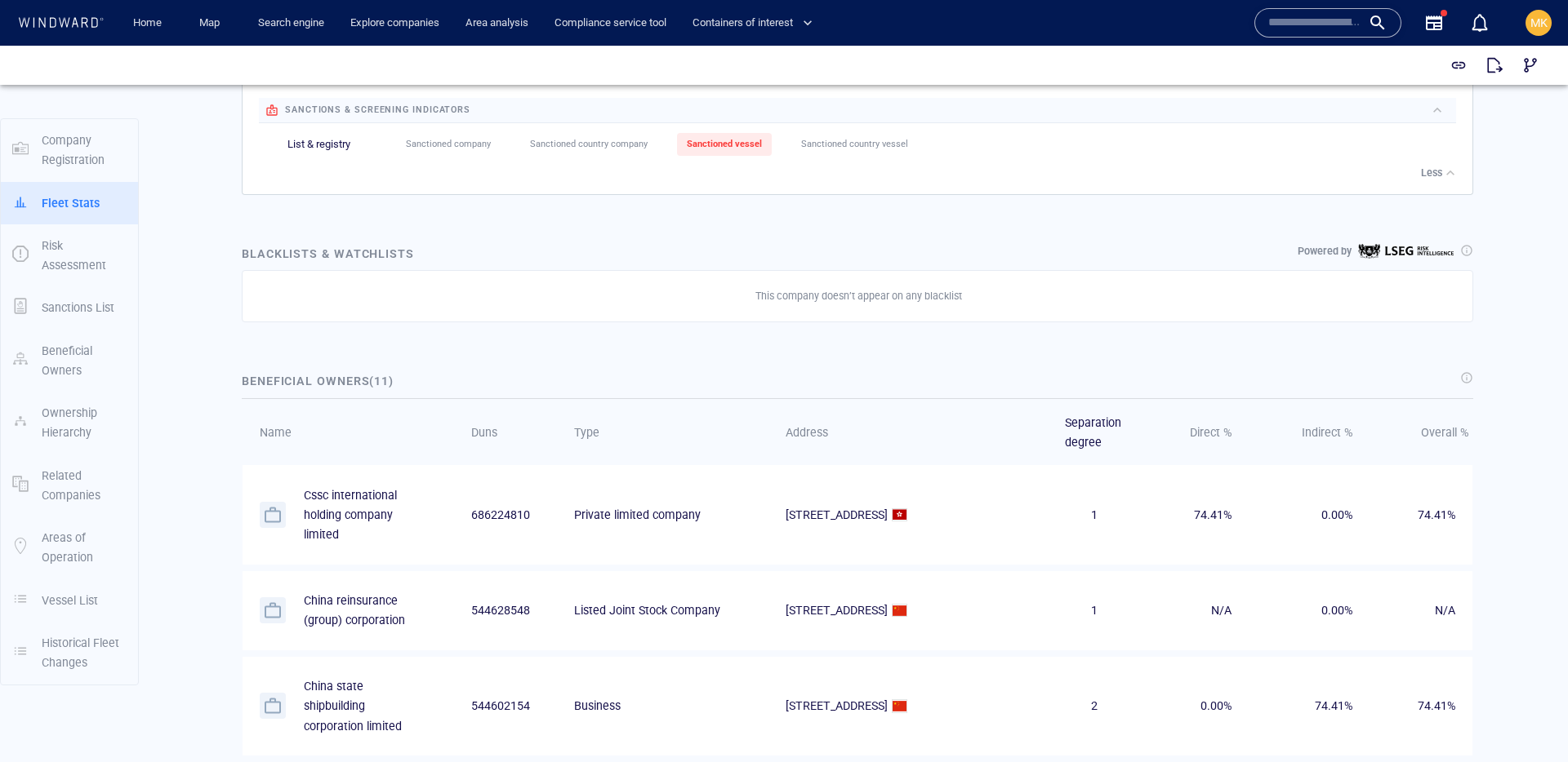
scroll to position [435, 0]
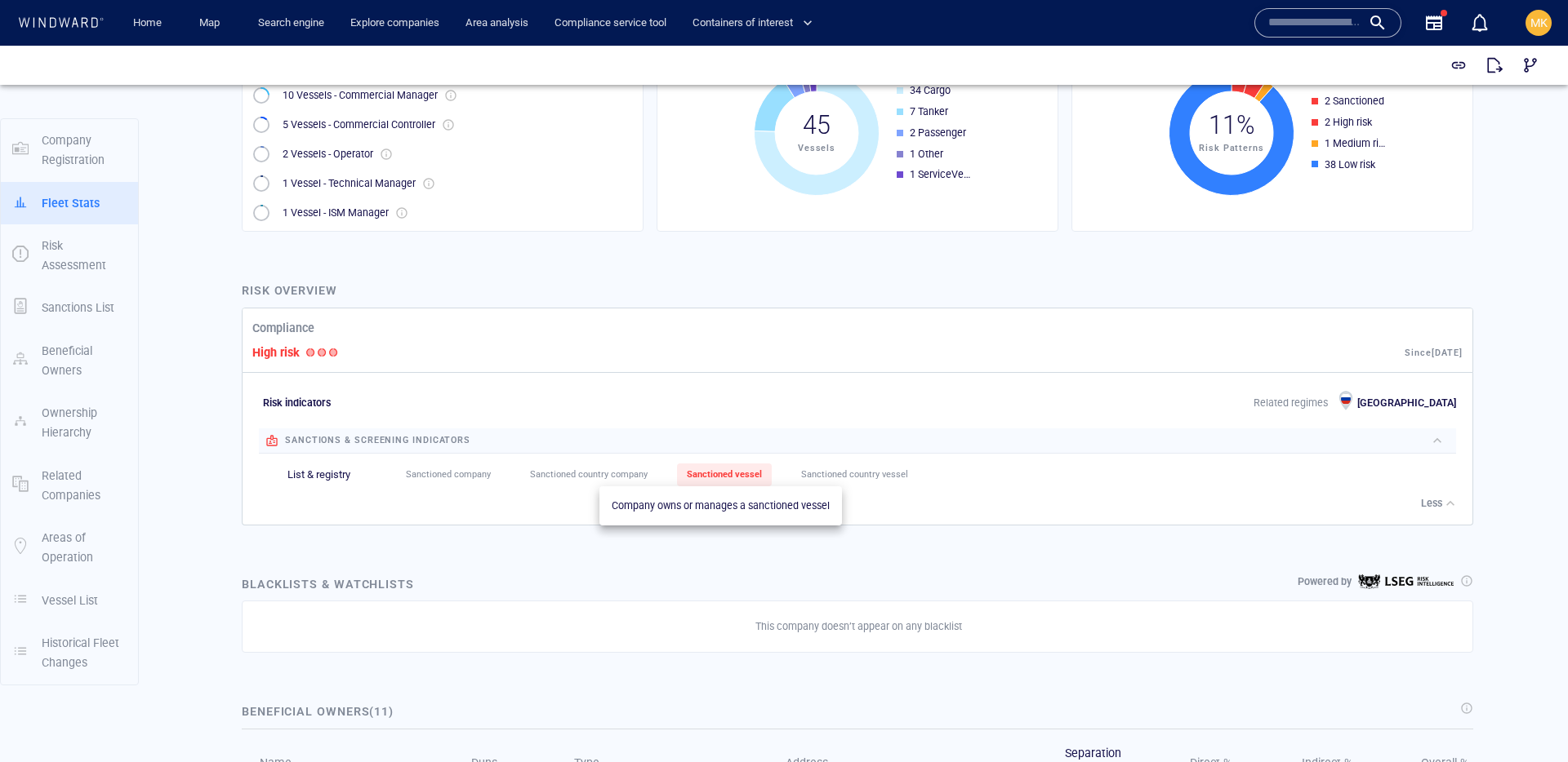
click at [701, 472] on span "Sanctioned vessel" at bounding box center [724, 475] width 75 height 11
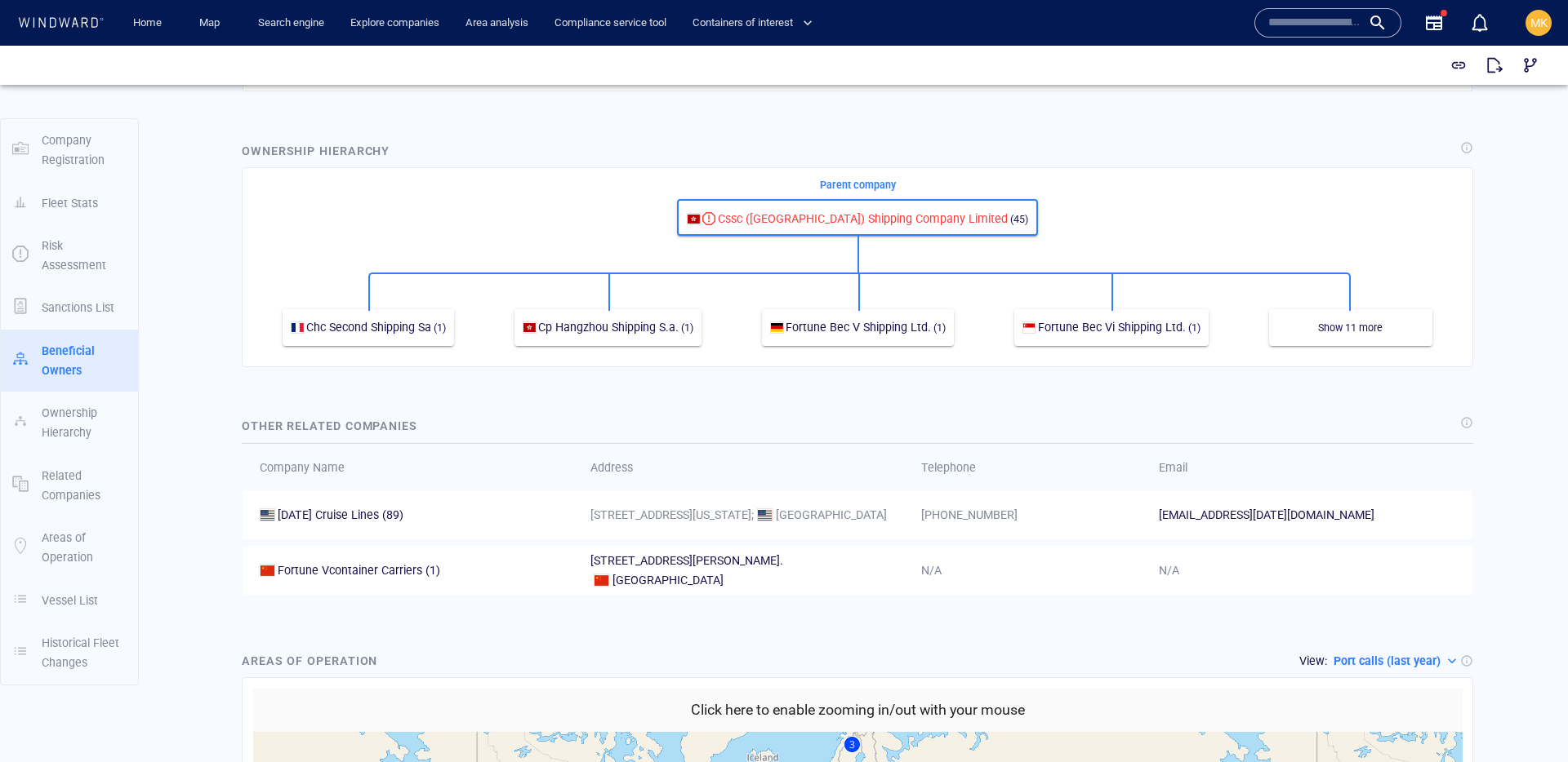
scroll to position [1717, 0]
